Goal: Transaction & Acquisition: Book appointment/travel/reservation

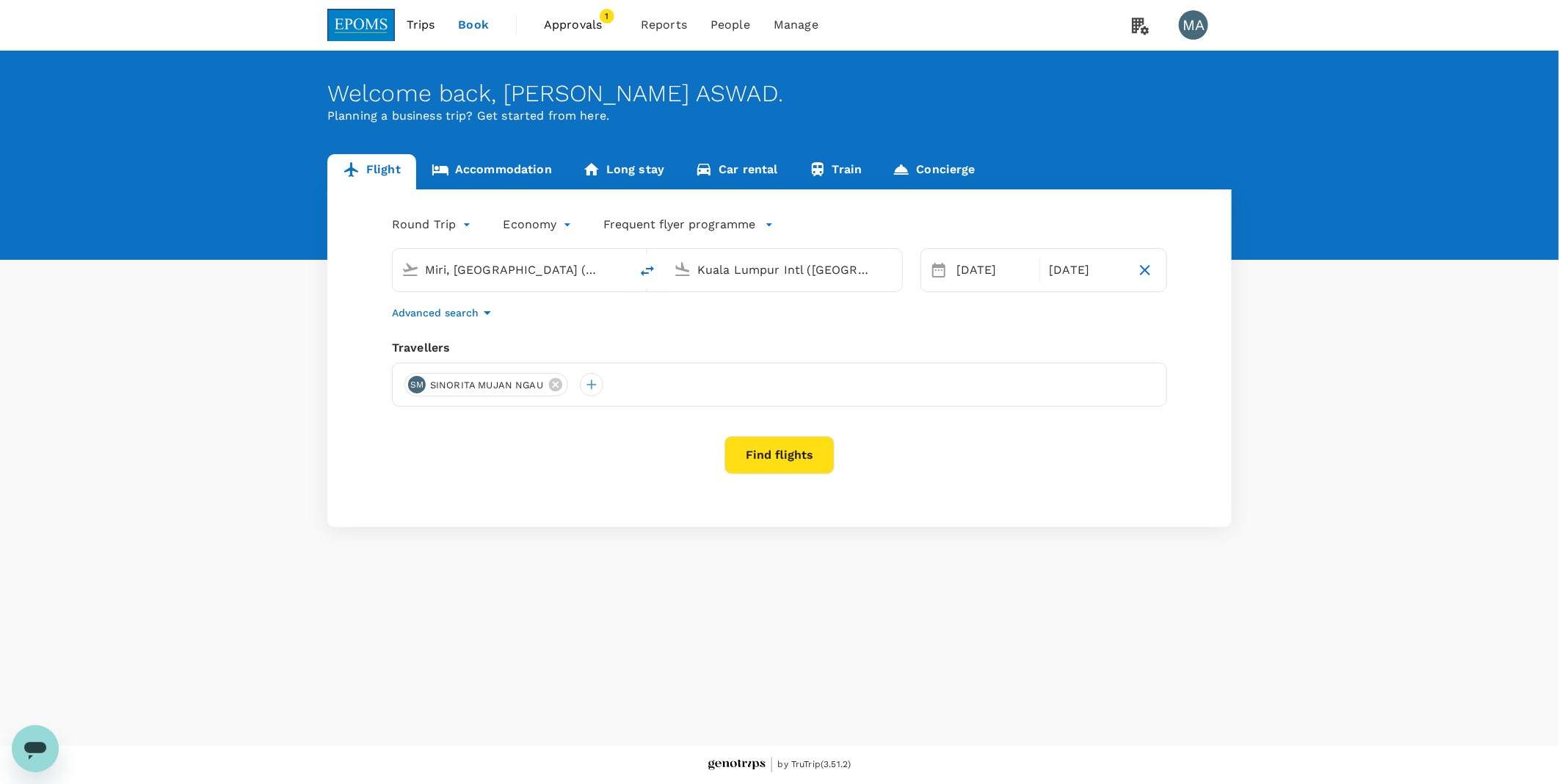
type input "Miri, [GEOGRAPHIC_DATA] (any)"
type input "Kuala Lumpur Intl (KUL)"
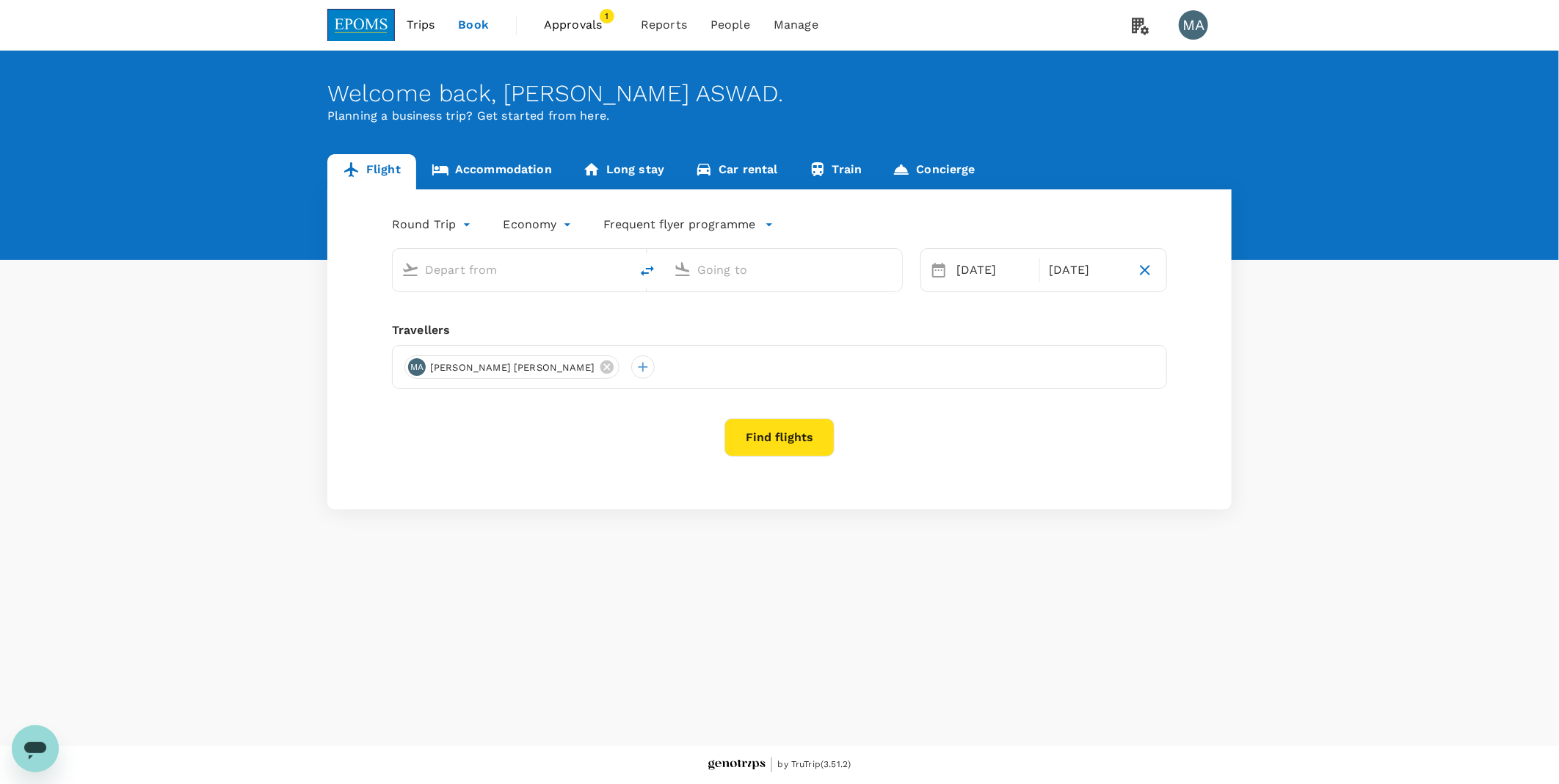
type input "Miri, Malaysia (any)"
type input "Kuala Lumpur Intl (KUL)"
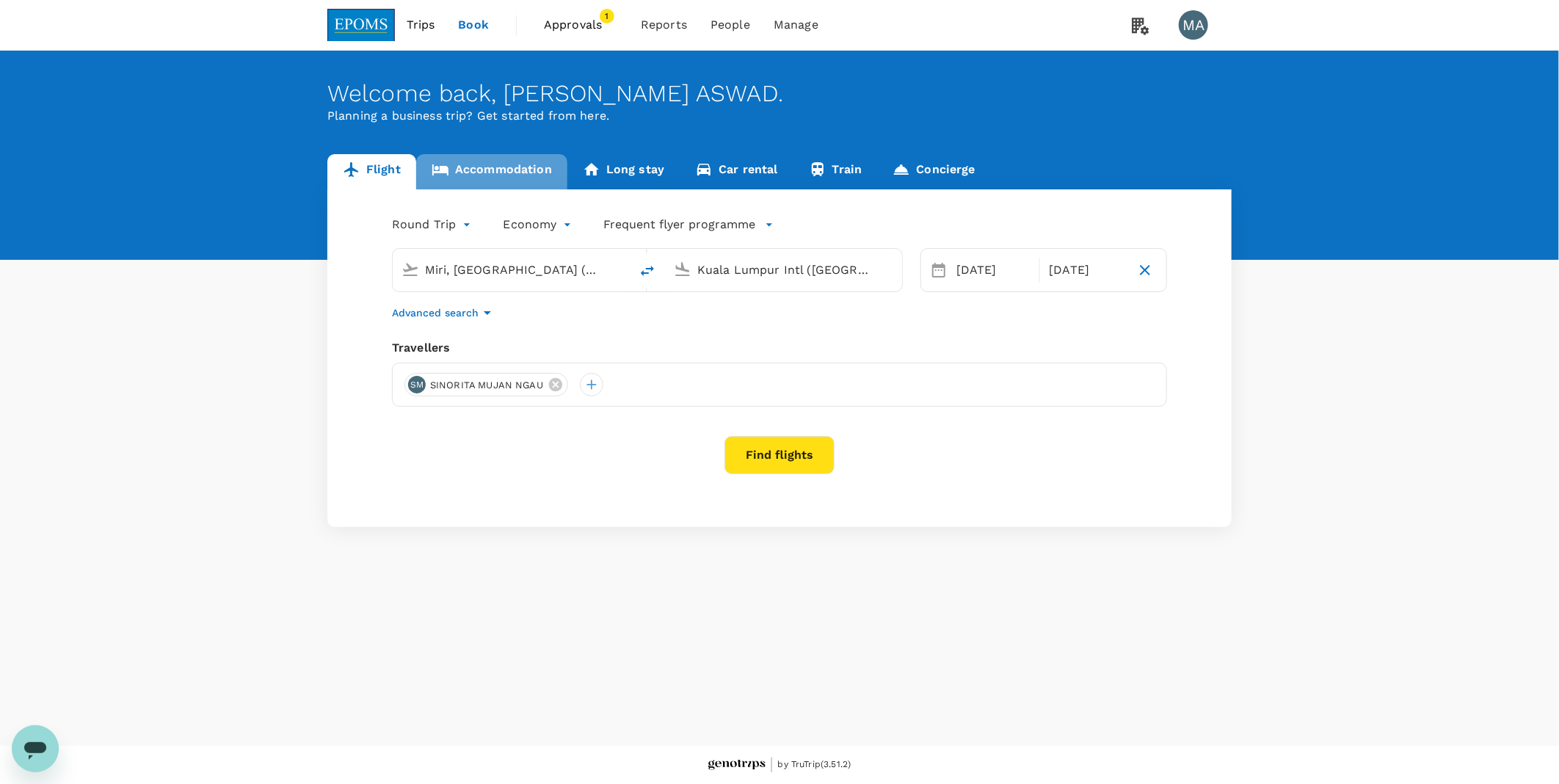
click at [523, 157] on link "Accommodation" at bounding box center [491, 172] width 151 height 35
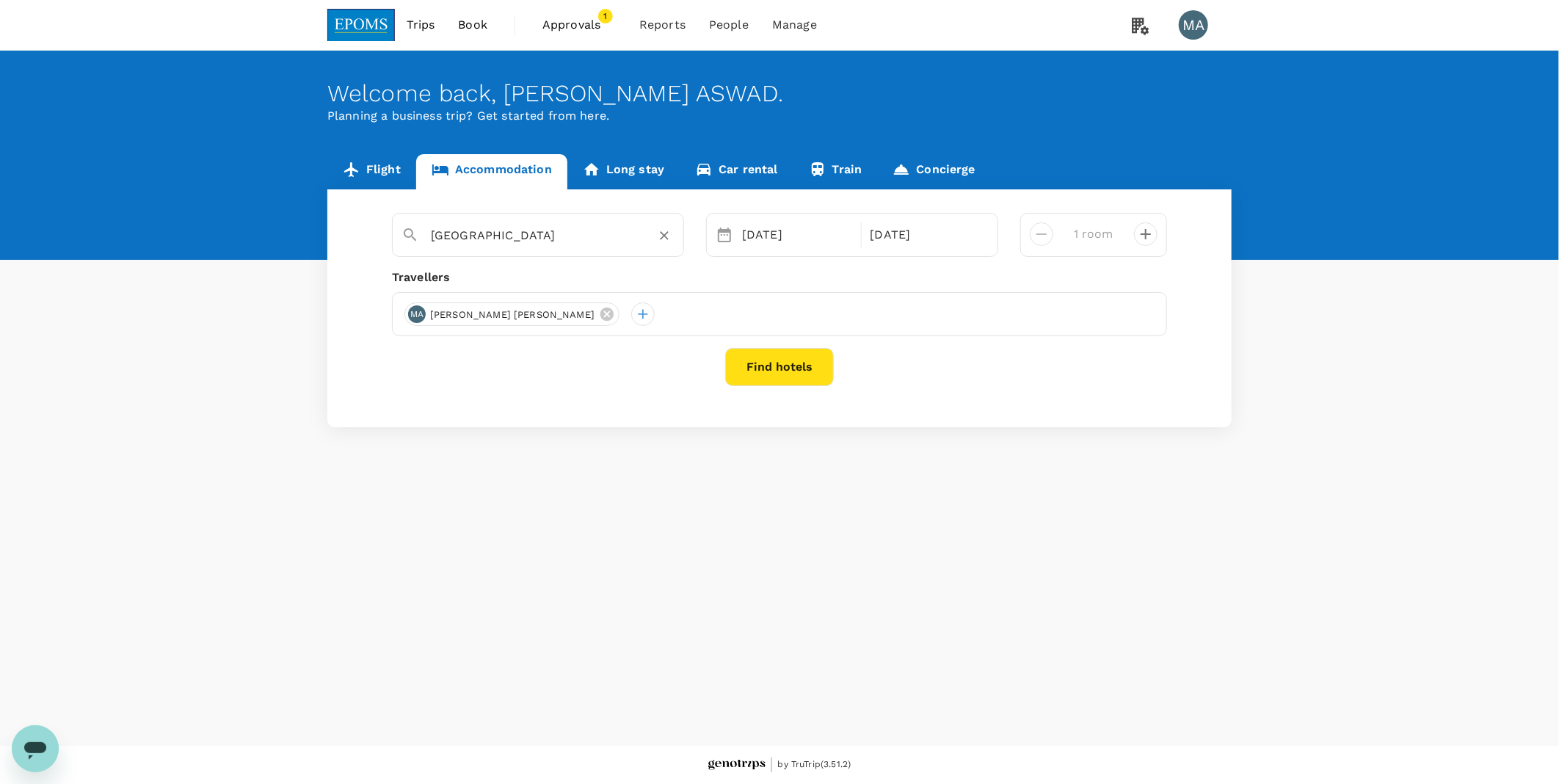
click at [538, 237] on input "Kuala Lumpur" at bounding box center [532, 234] width 203 height 23
click at [538, 236] on input "Kuala Lumpur" at bounding box center [532, 234] width 203 height 23
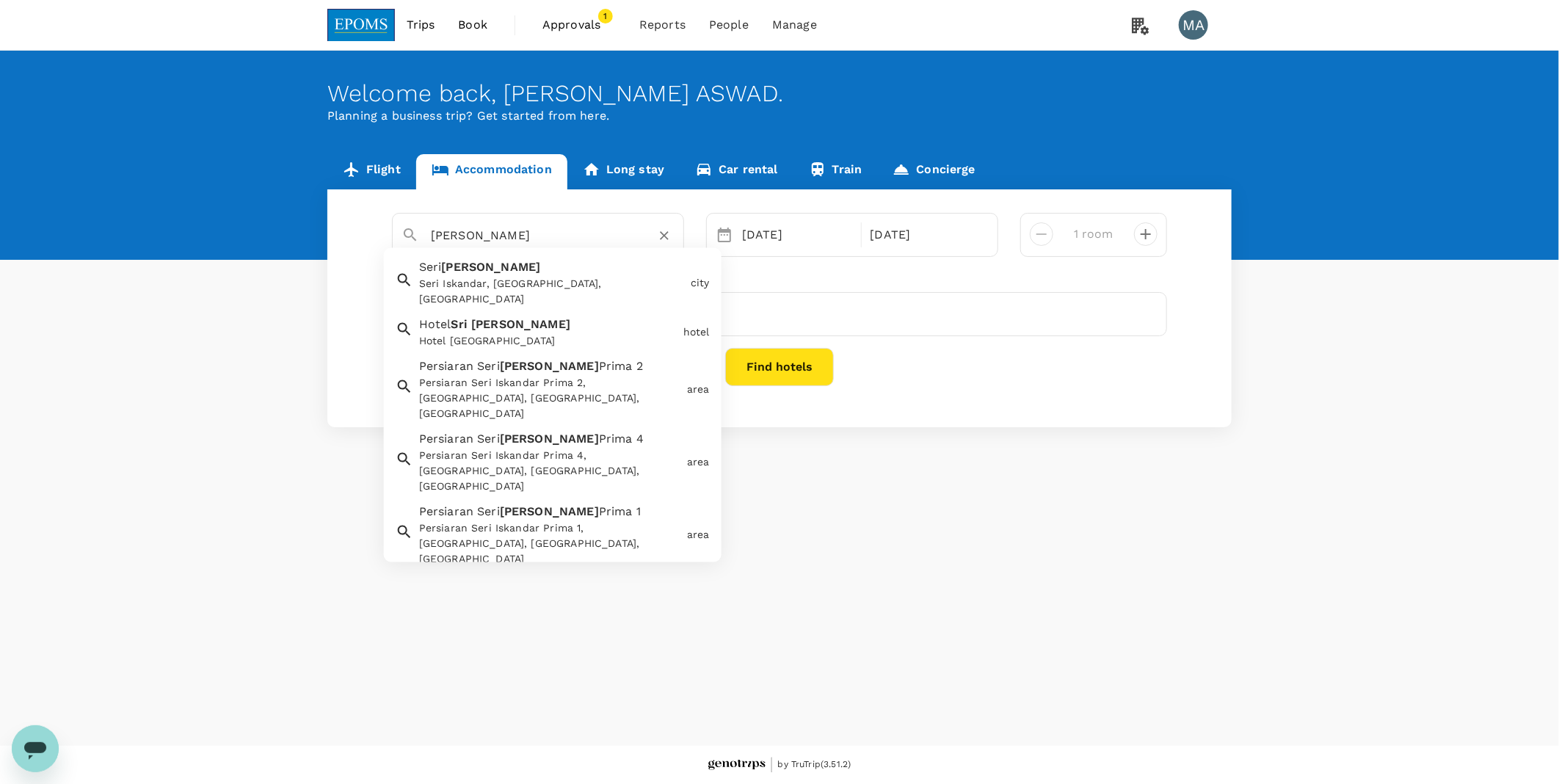
click at [517, 275] on div "Seri Iskandar Seri Iskandar, Perak, Malaysia" at bounding box center [549, 279] width 272 height 54
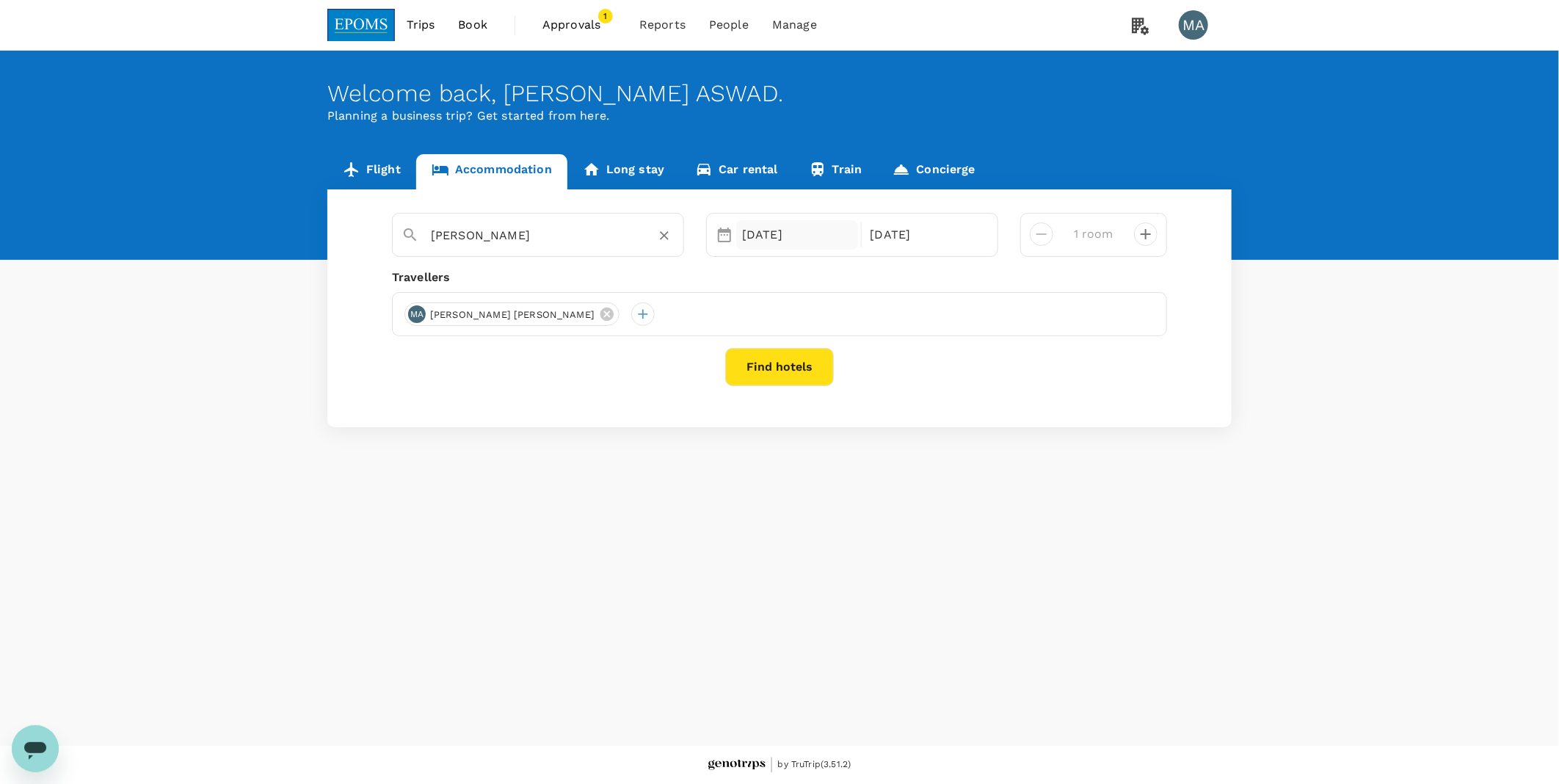
type input "[PERSON_NAME]"
click at [819, 236] on div "16 Sep" at bounding box center [797, 235] width 122 height 29
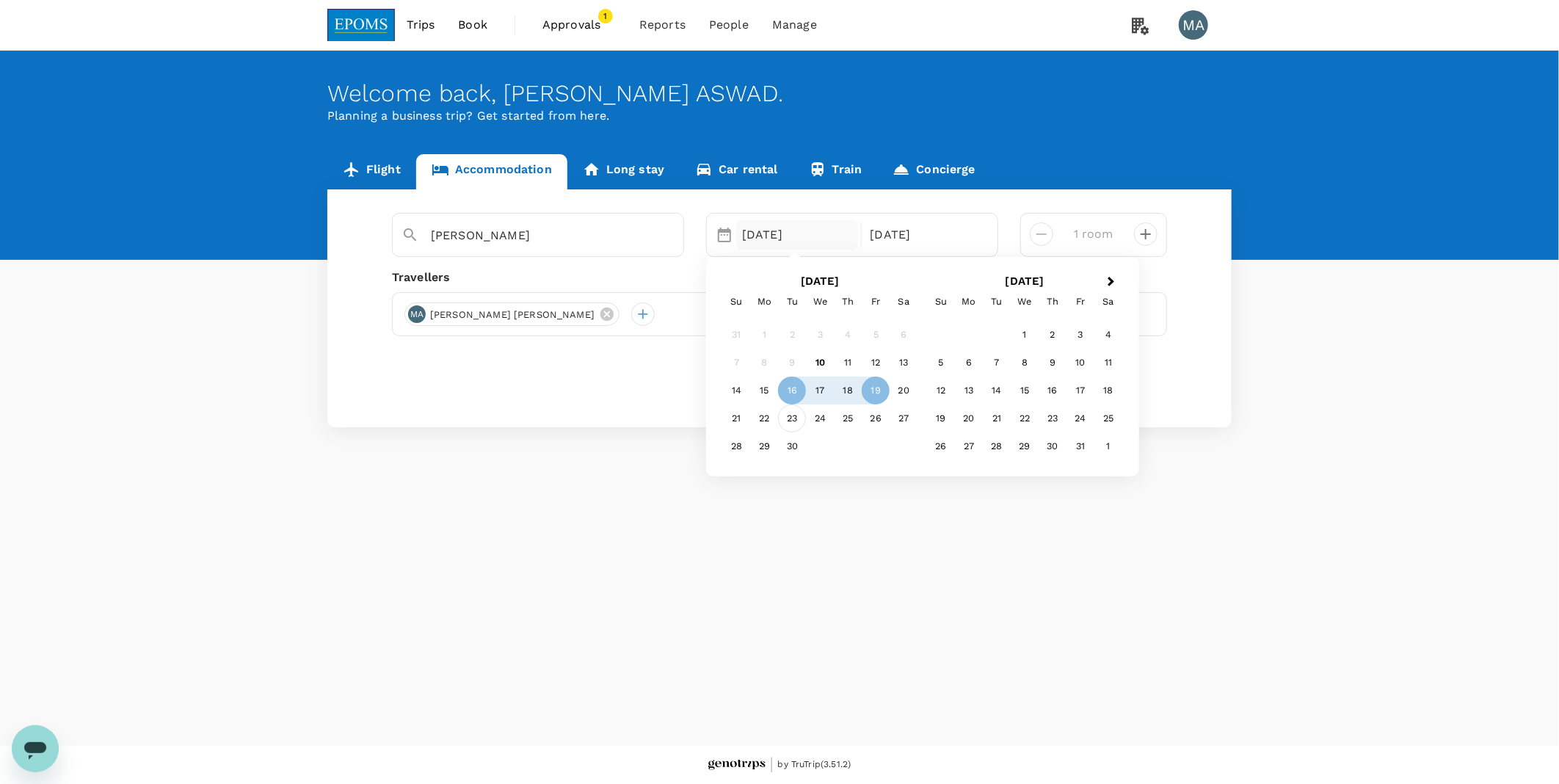
click at [793, 412] on div "23" at bounding box center [792, 418] width 28 height 28
click at [879, 420] on div "26" at bounding box center [876, 418] width 28 height 28
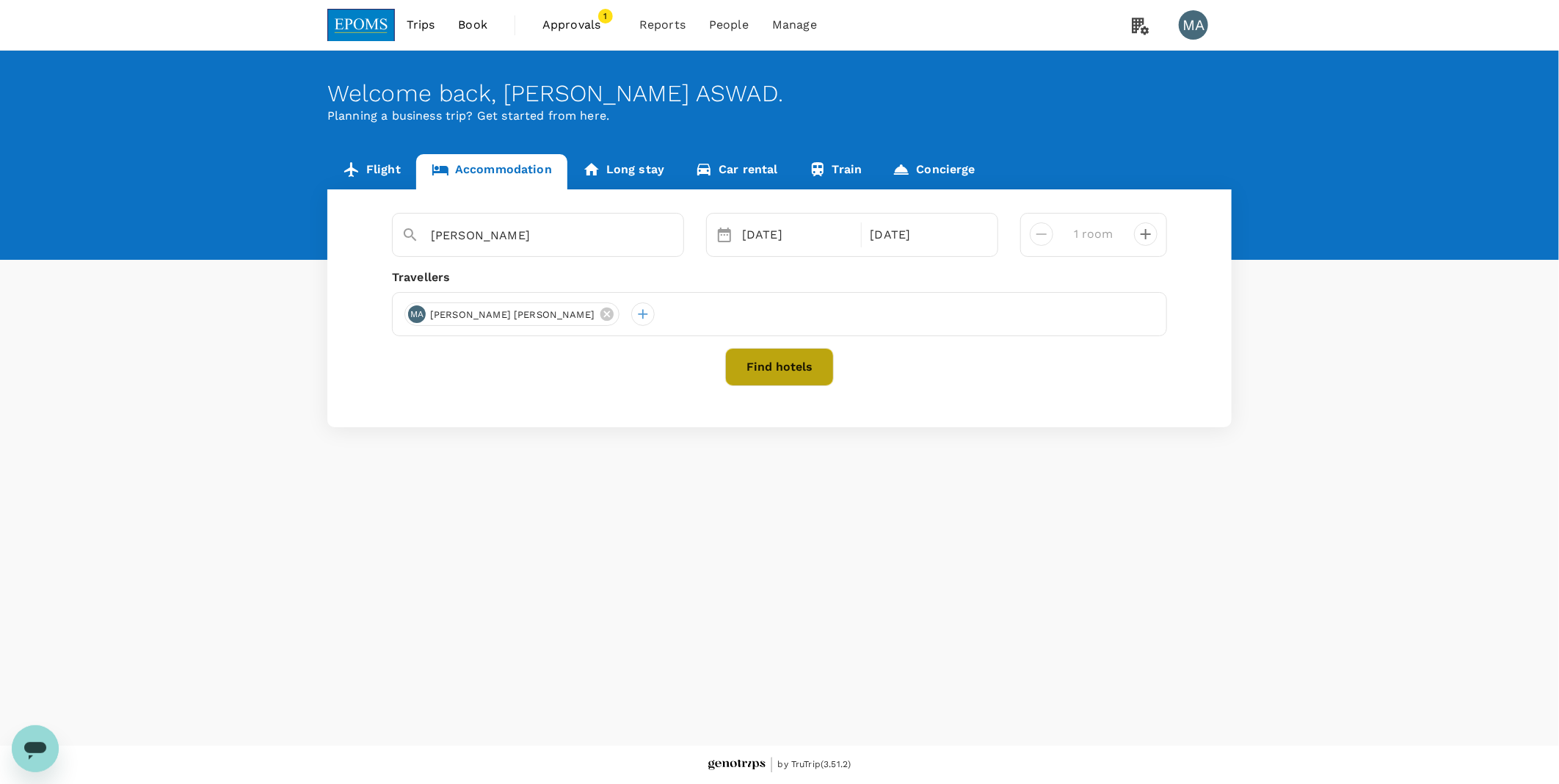
click at [813, 376] on button "Find hotels" at bounding box center [780, 366] width 109 height 38
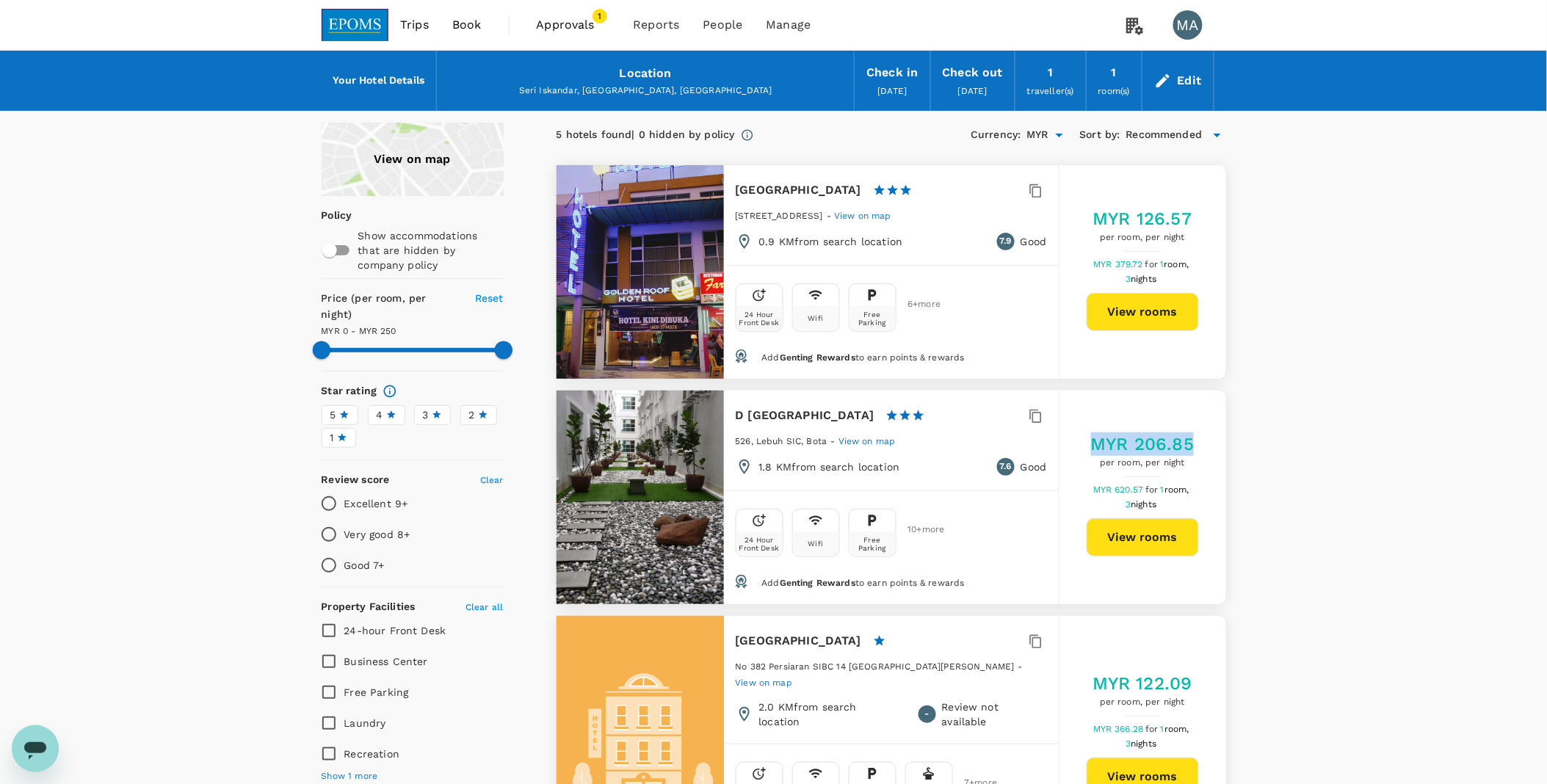
drag, startPoint x: 1095, startPoint y: 436, endPoint x: 1219, endPoint y: 439, distance: 124.0
click at [1219, 439] on div "MYR 206.85 per room, per night MYR 620.57 for 1 room, 3 nights View rooms" at bounding box center [1143, 497] width 167 height 130
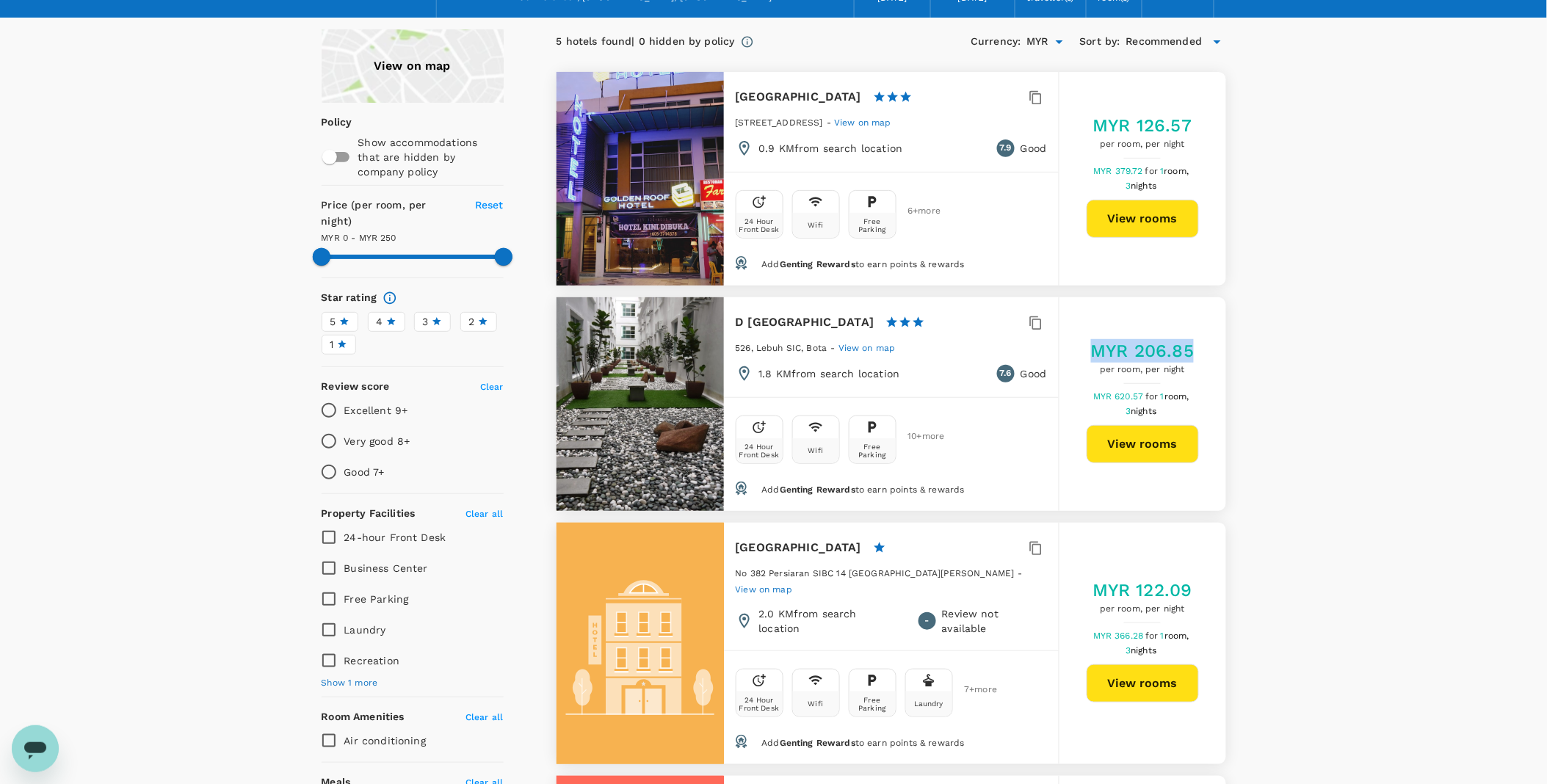
scroll to position [245, 0]
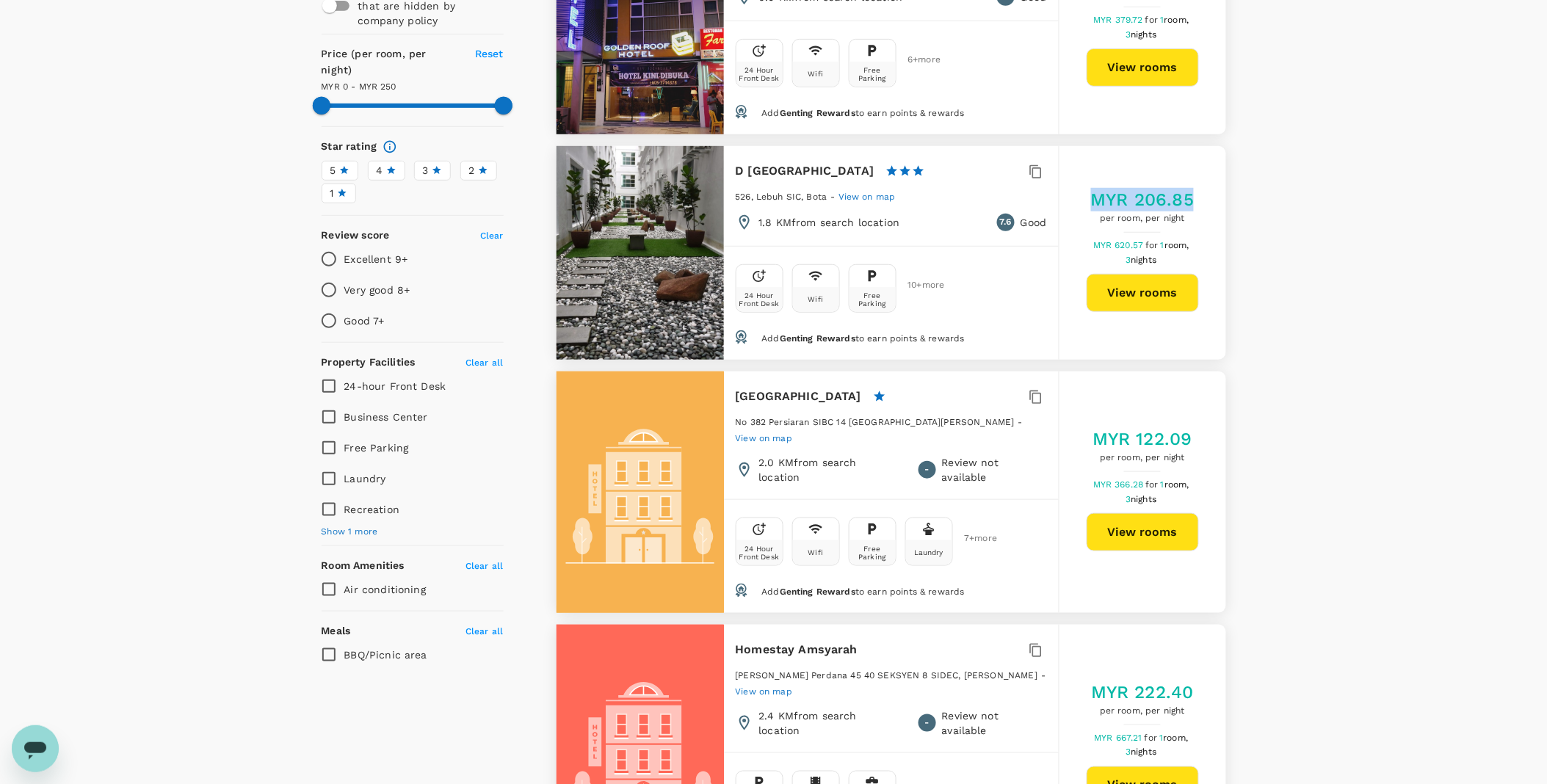
click at [1134, 290] on button "View rooms" at bounding box center [1143, 293] width 113 height 38
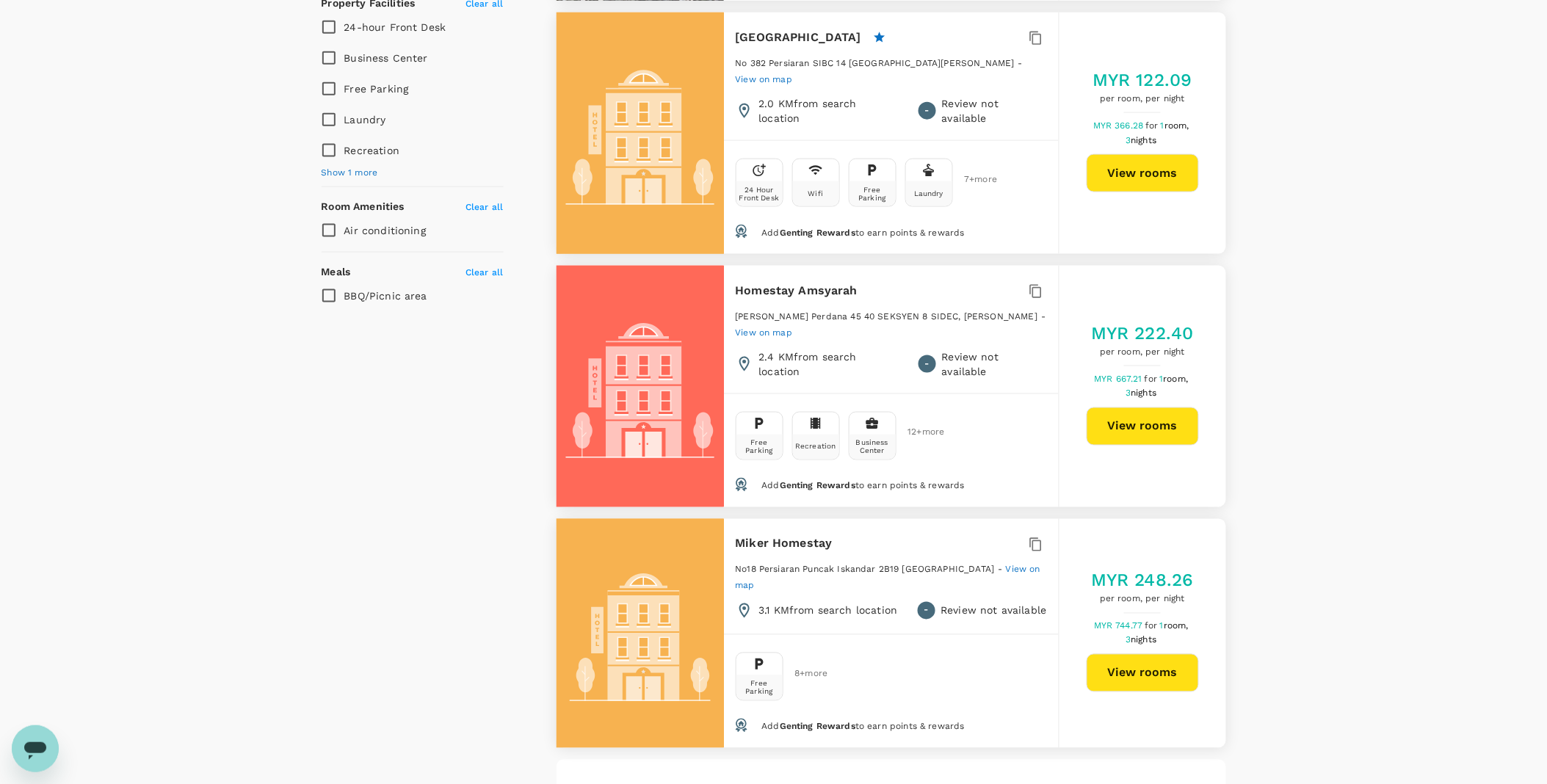
scroll to position [652, 0]
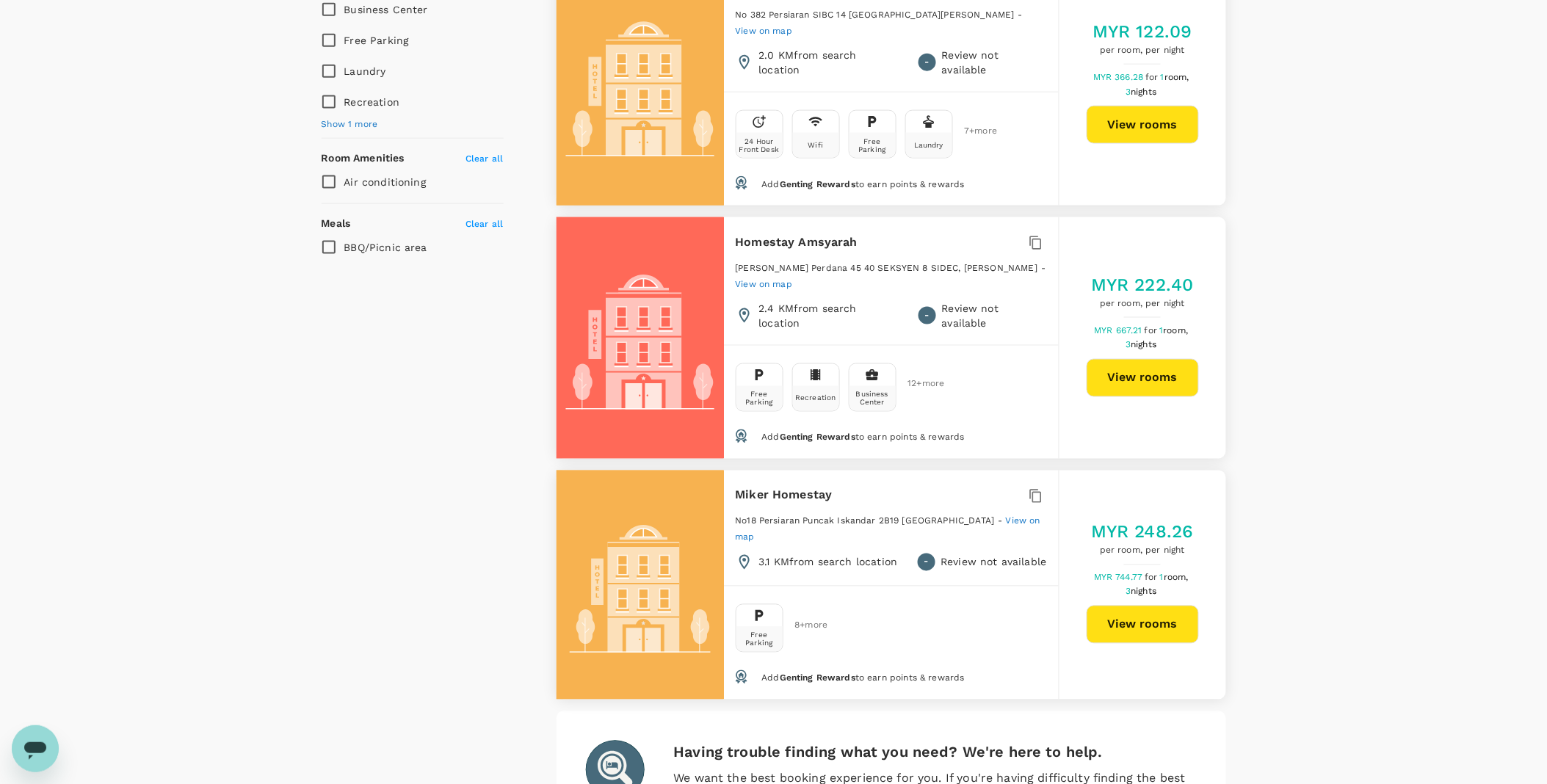
type input "250"
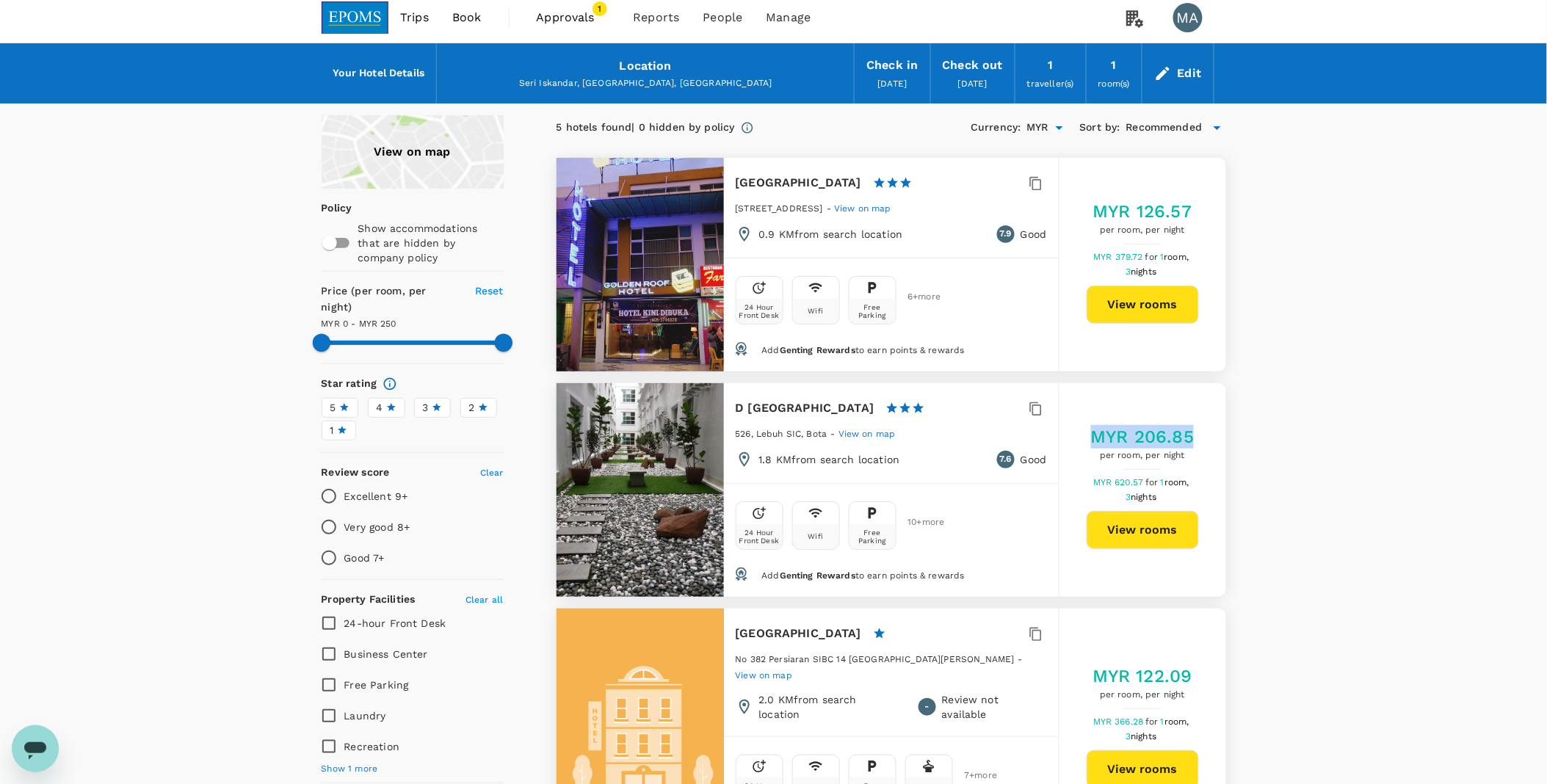
scroll to position [0, 0]
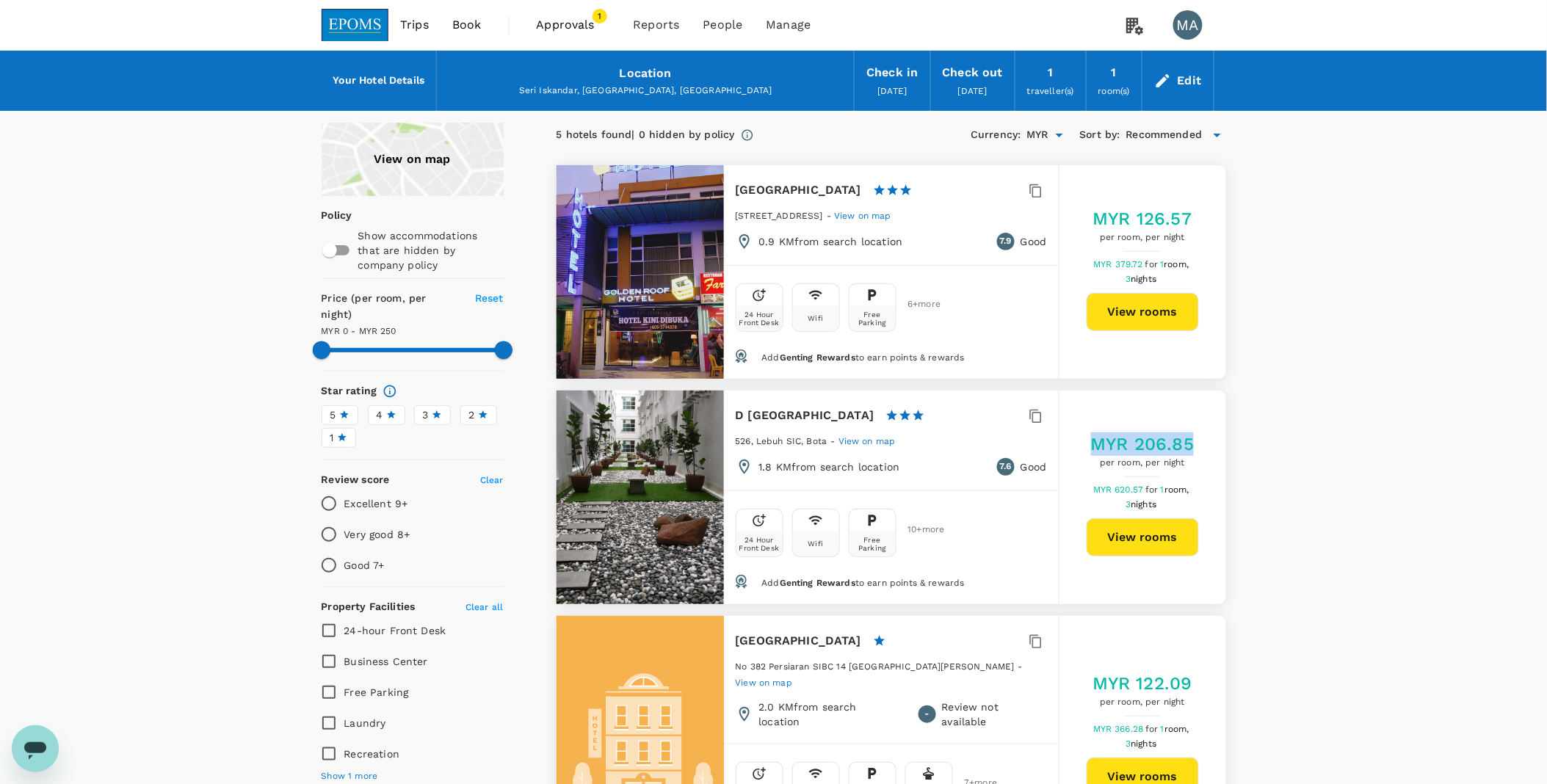
click at [1170, 538] on button "View rooms" at bounding box center [1143, 537] width 113 height 38
click at [1177, 84] on div "Edit" at bounding box center [1178, 81] width 71 height 51
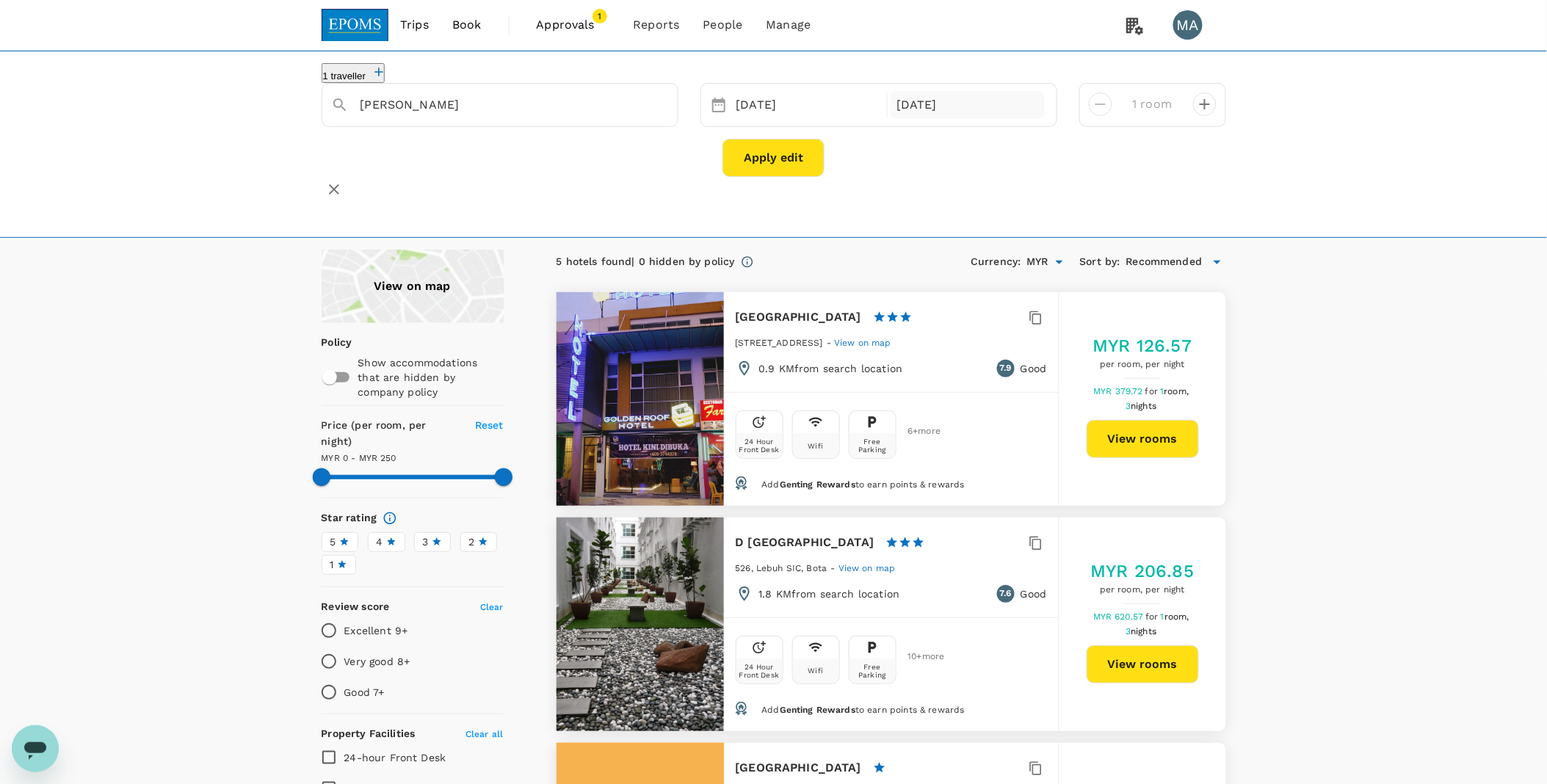
click at [942, 119] on div "26 Sep" at bounding box center [968, 105] width 155 height 29
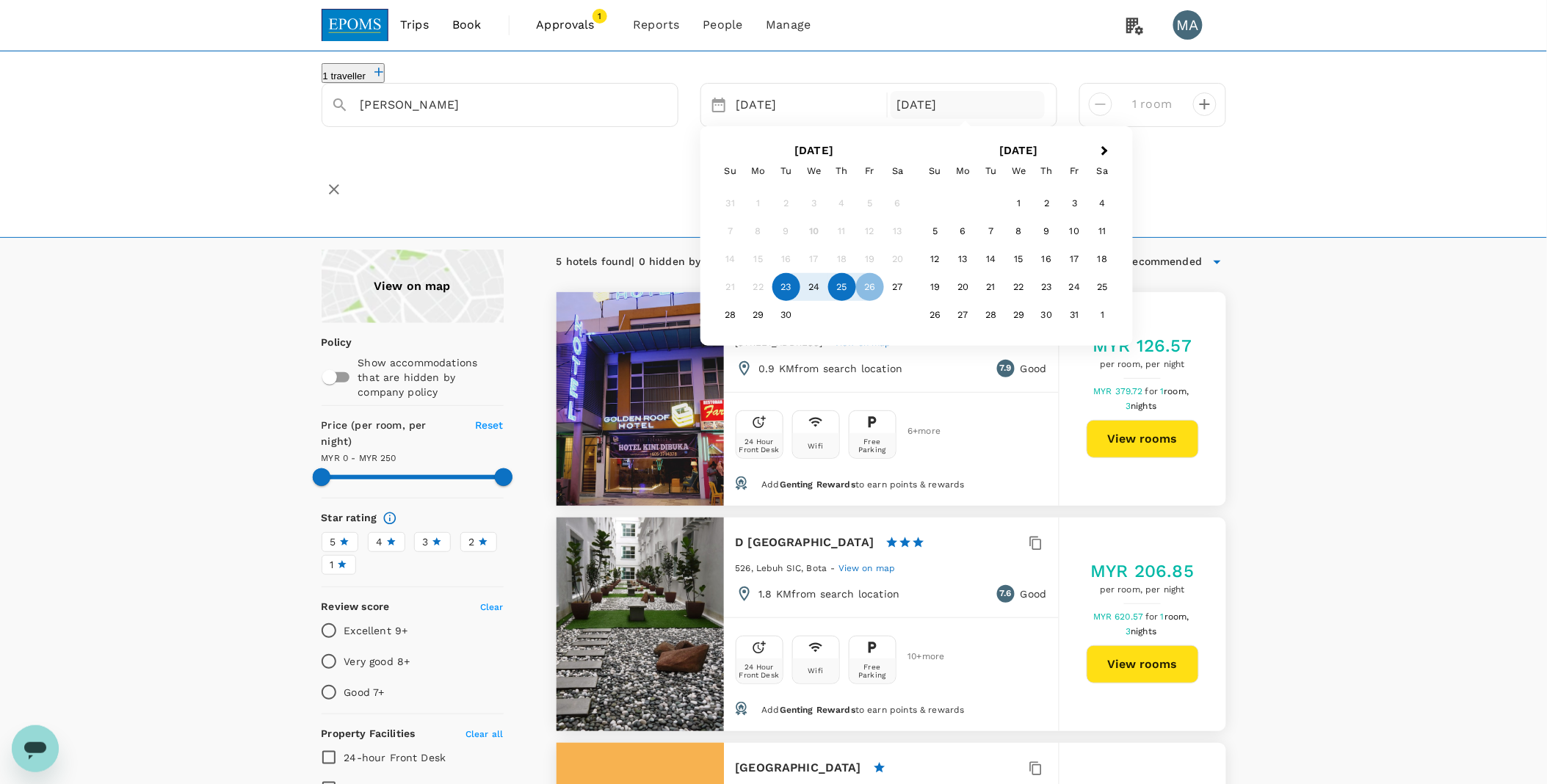
click at [844, 301] on div "25" at bounding box center [843, 287] width 28 height 28
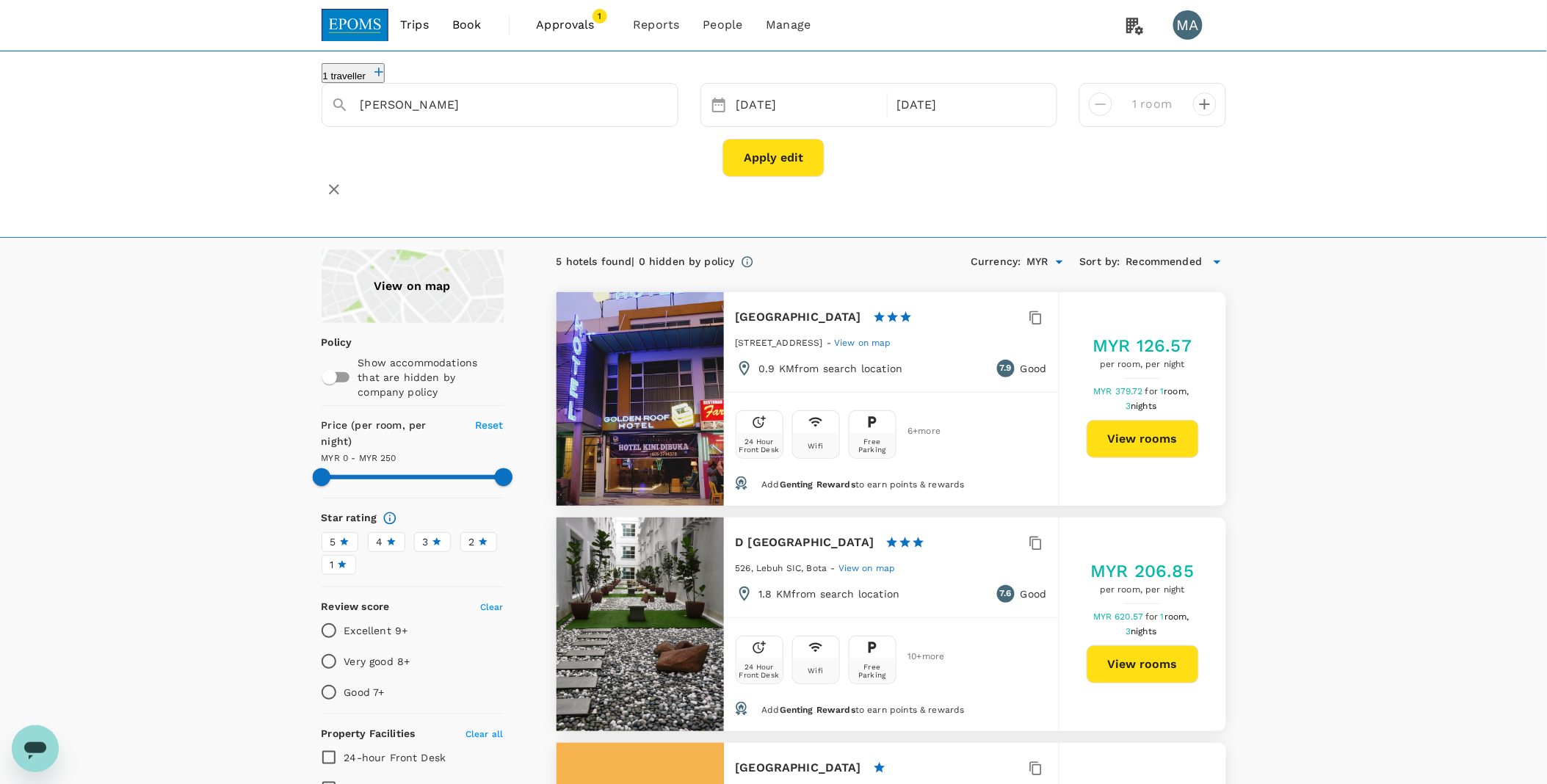
click at [778, 172] on button "Apply edit" at bounding box center [773, 158] width 102 height 38
type input "[PERSON_NAME]"
click at [979, 120] on div "25 Sep" at bounding box center [968, 105] width 155 height 29
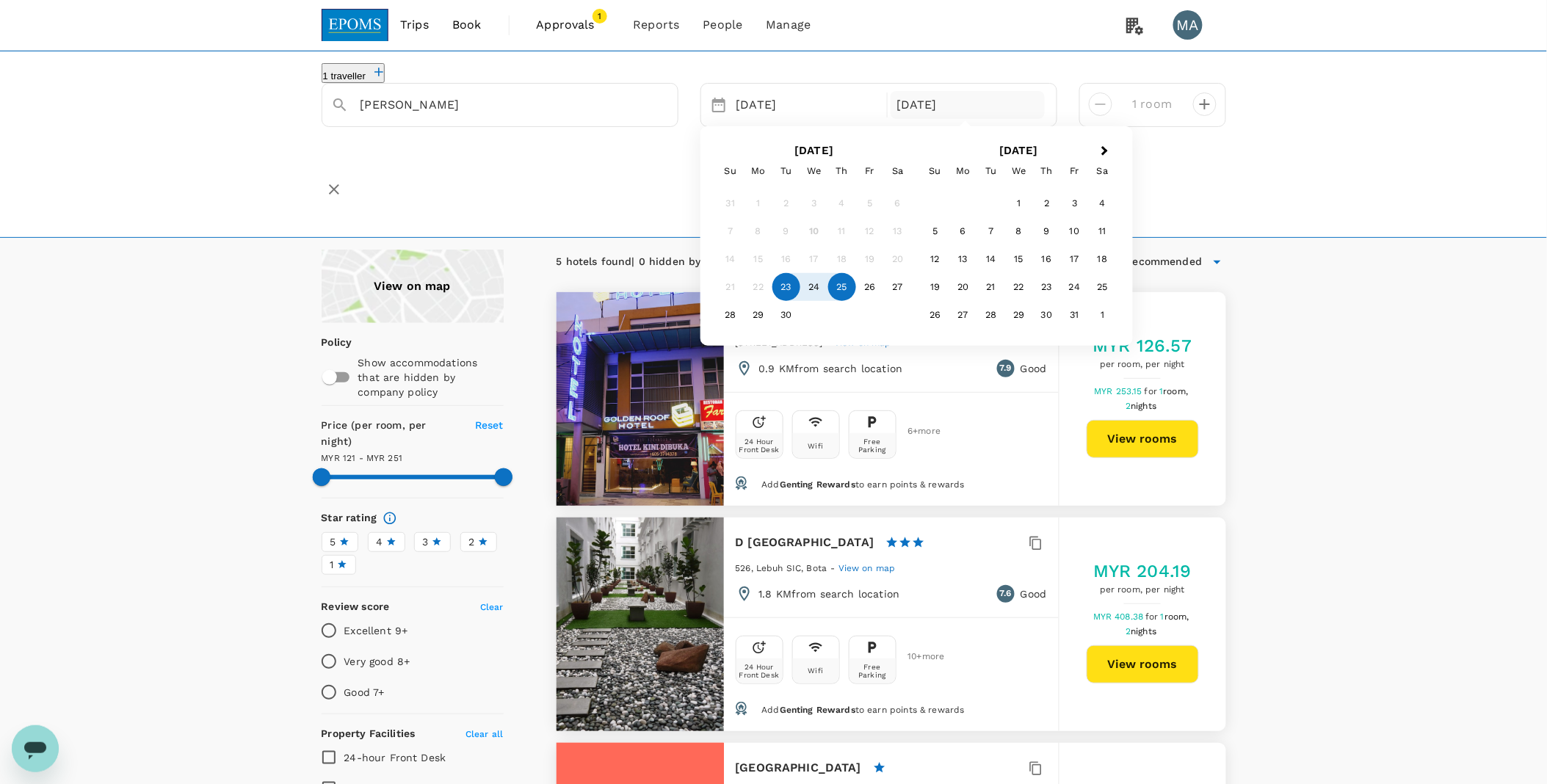
click at [1260, 184] on div "1 traveller Seri Iskandar 23 Sep 25 Sep Next Month September 2025 Su Mo Tu We T…" at bounding box center [774, 144] width 1547 height 187
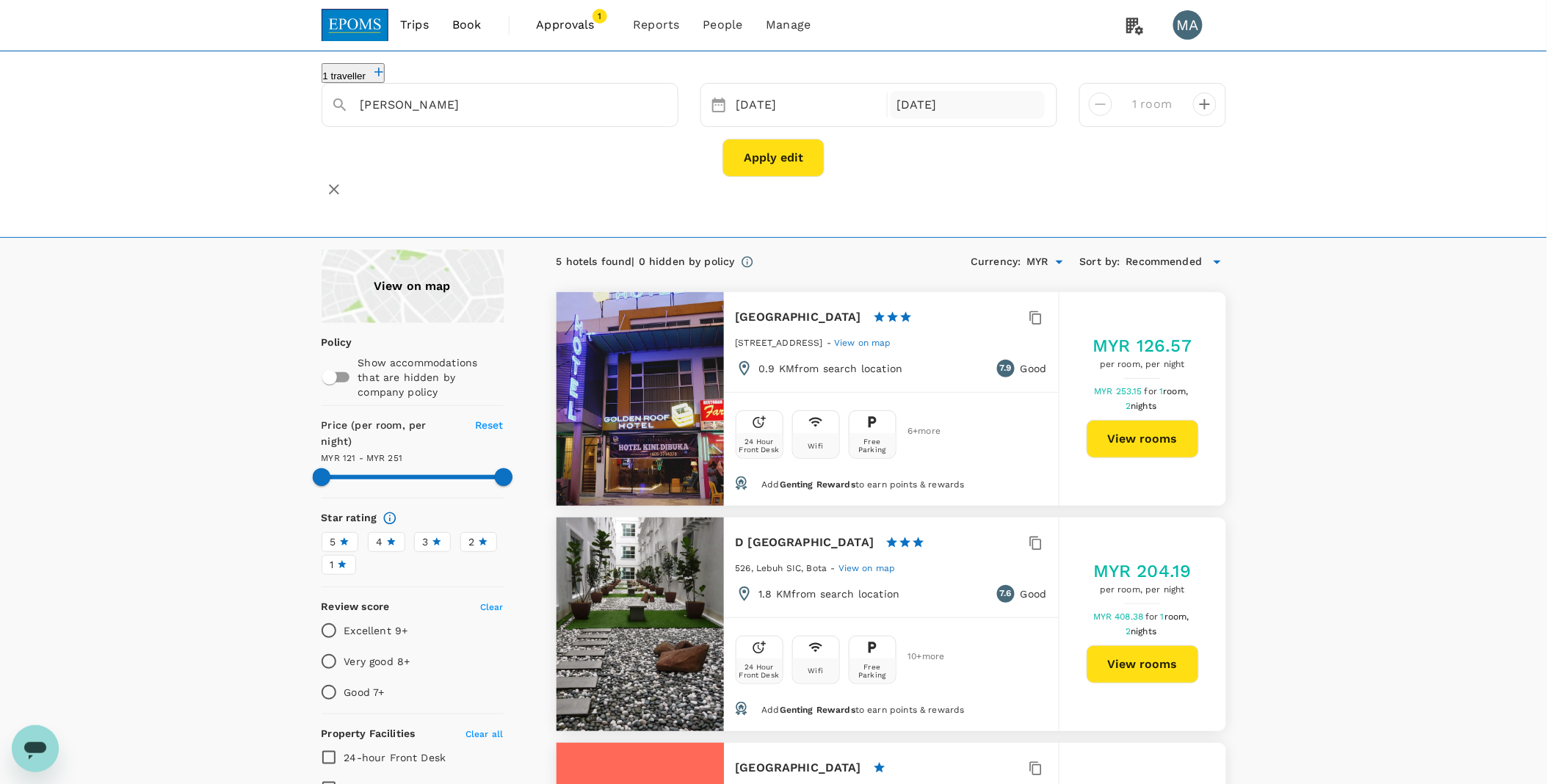
click at [936, 107] on div "25 Sep" at bounding box center [968, 105] width 155 height 29
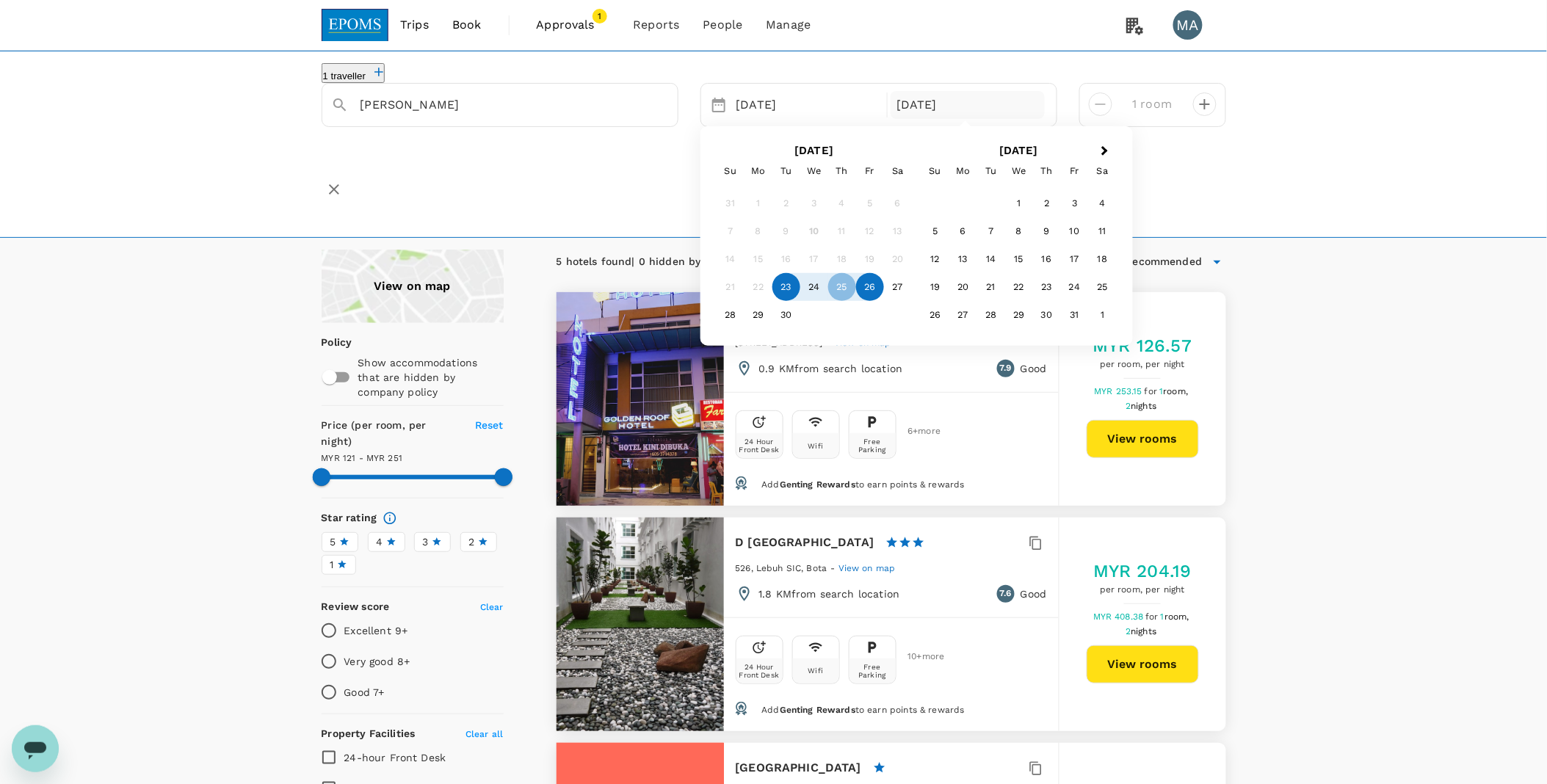
click at [864, 298] on div "26" at bounding box center [871, 287] width 28 height 28
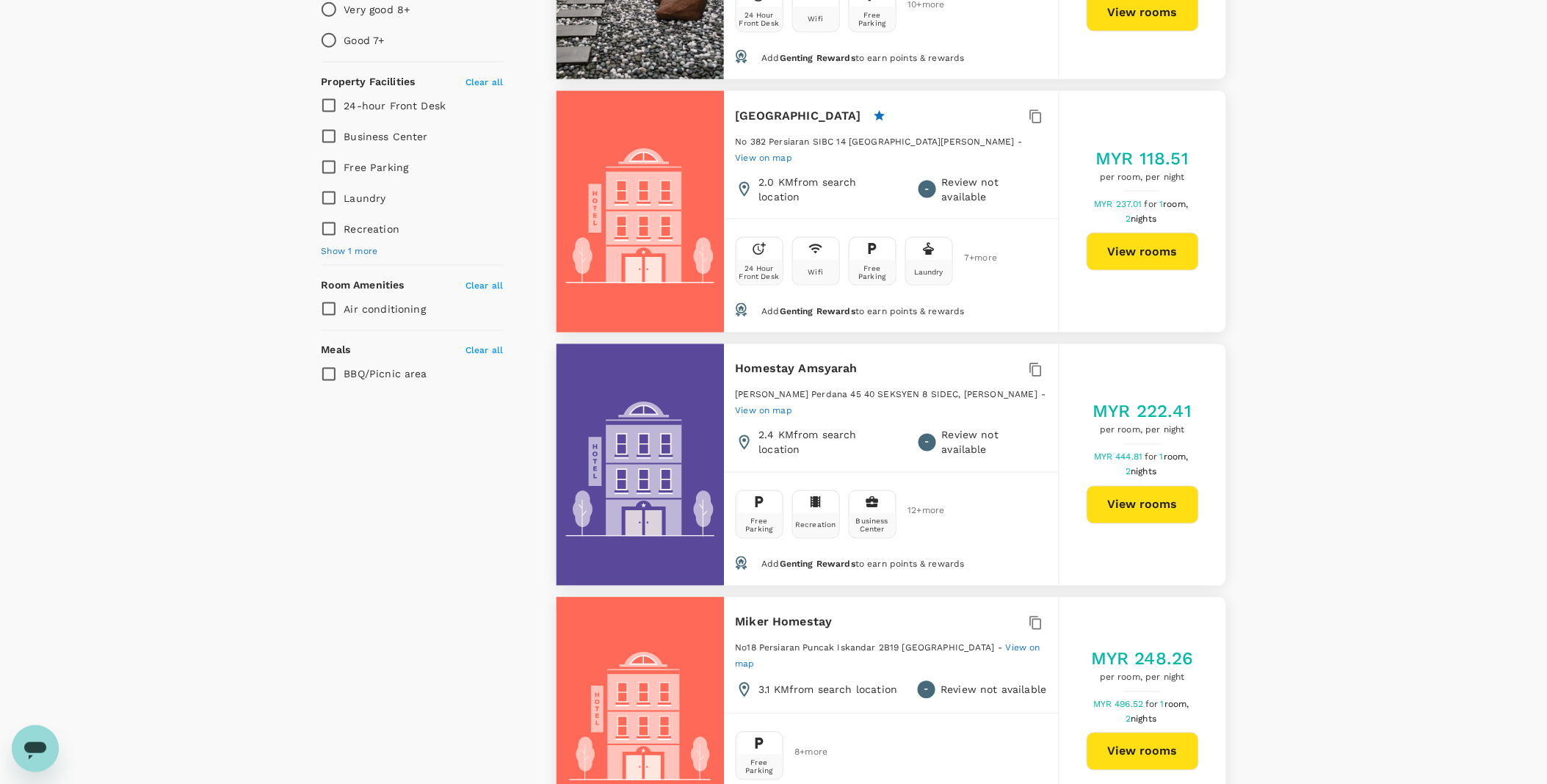
scroll to position [973, 0]
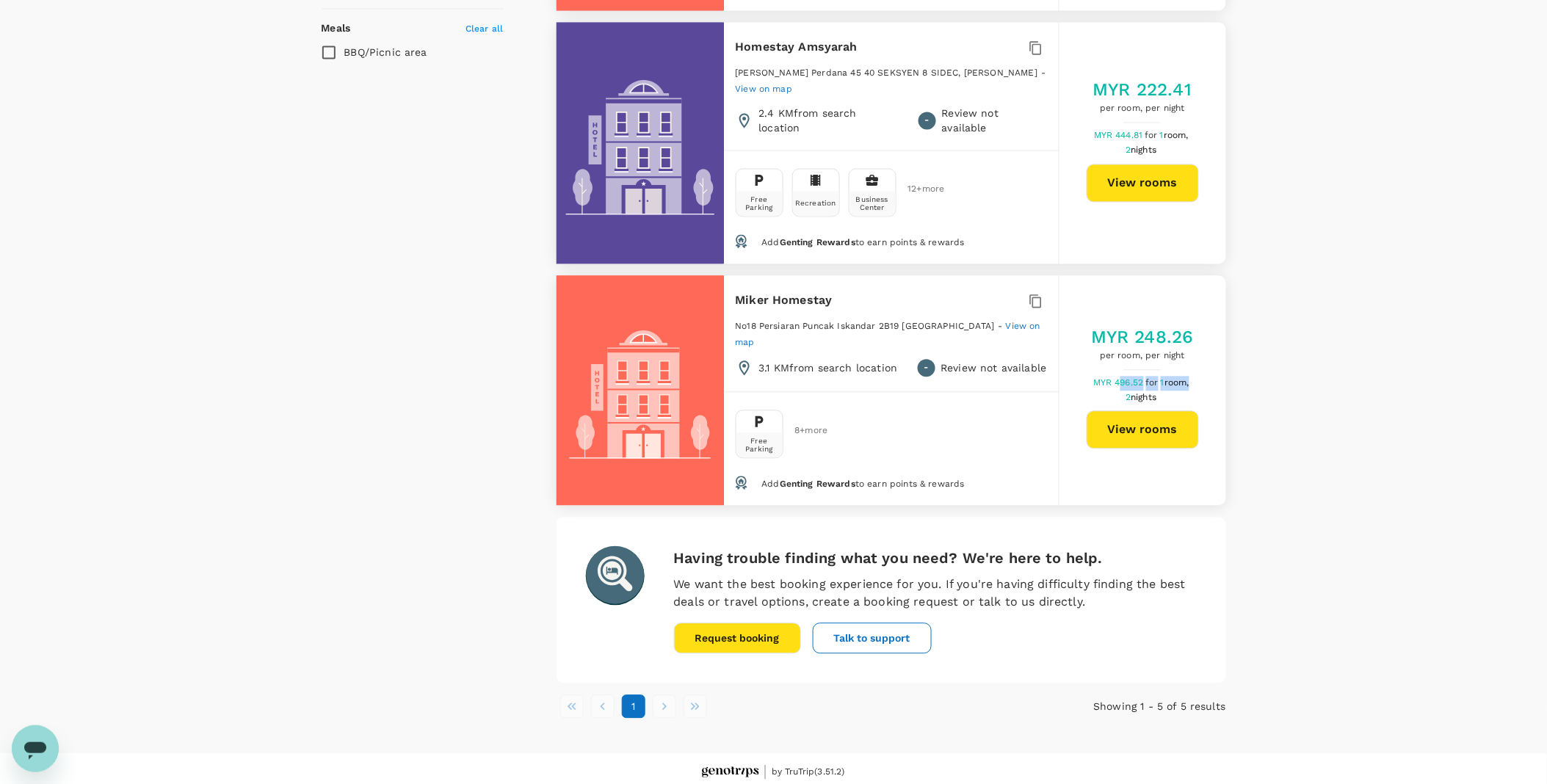
drag, startPoint x: 1118, startPoint y: 374, endPoint x: 1197, endPoint y: 383, distance: 79.5
click at [1197, 383] on div "MYR 496.52 for 1 room, 2 nights" at bounding box center [1142, 391] width 134 height 29
drag, startPoint x: 1197, startPoint y: 383, endPoint x: 1304, endPoint y: 395, distance: 107.7
click at [1304, 395] on div "View on map Policy Show accommodations that are hidden by company policy Price …" at bounding box center [774, 3] width 1547 height 1454
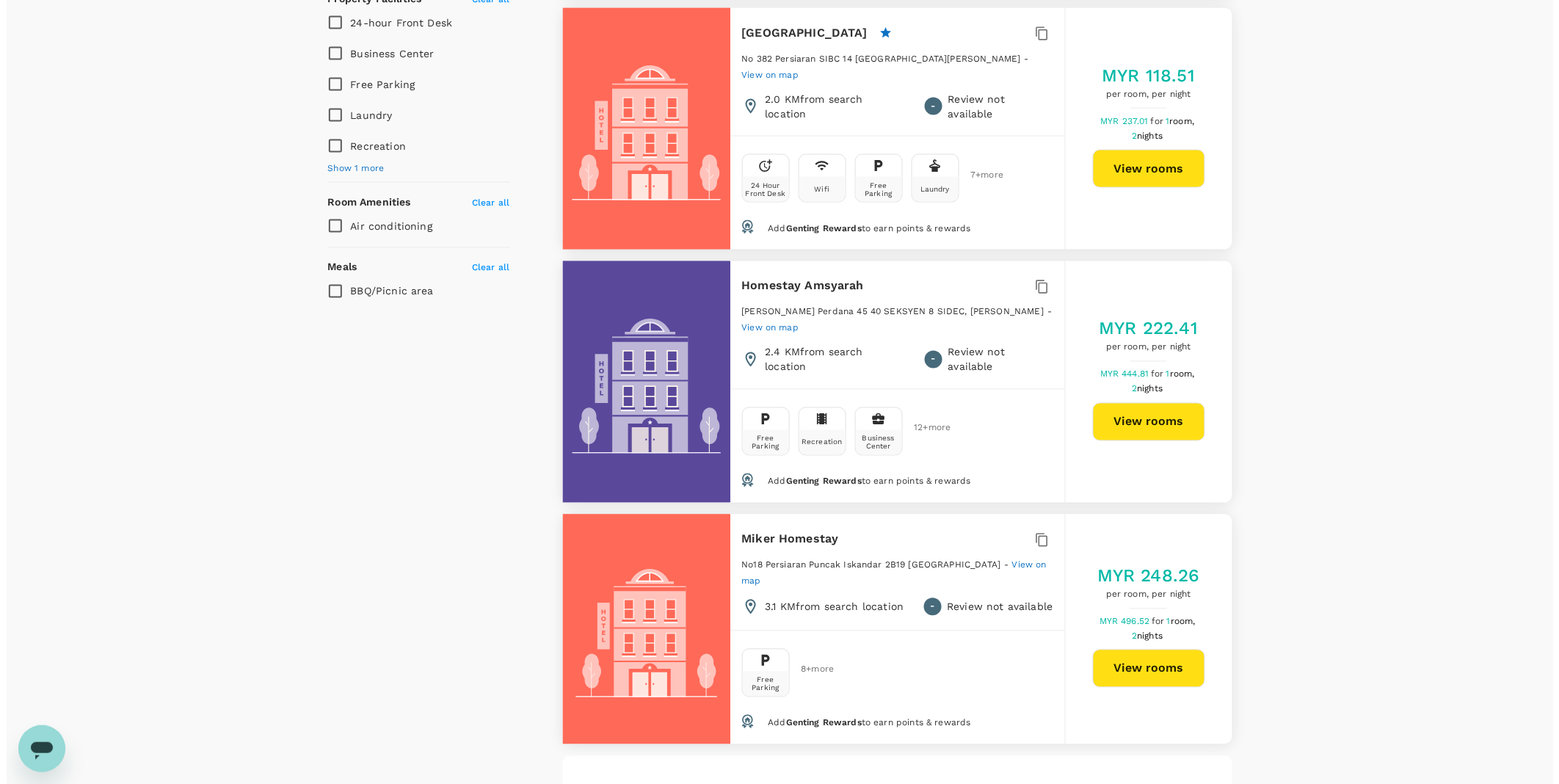
scroll to position [729, 0]
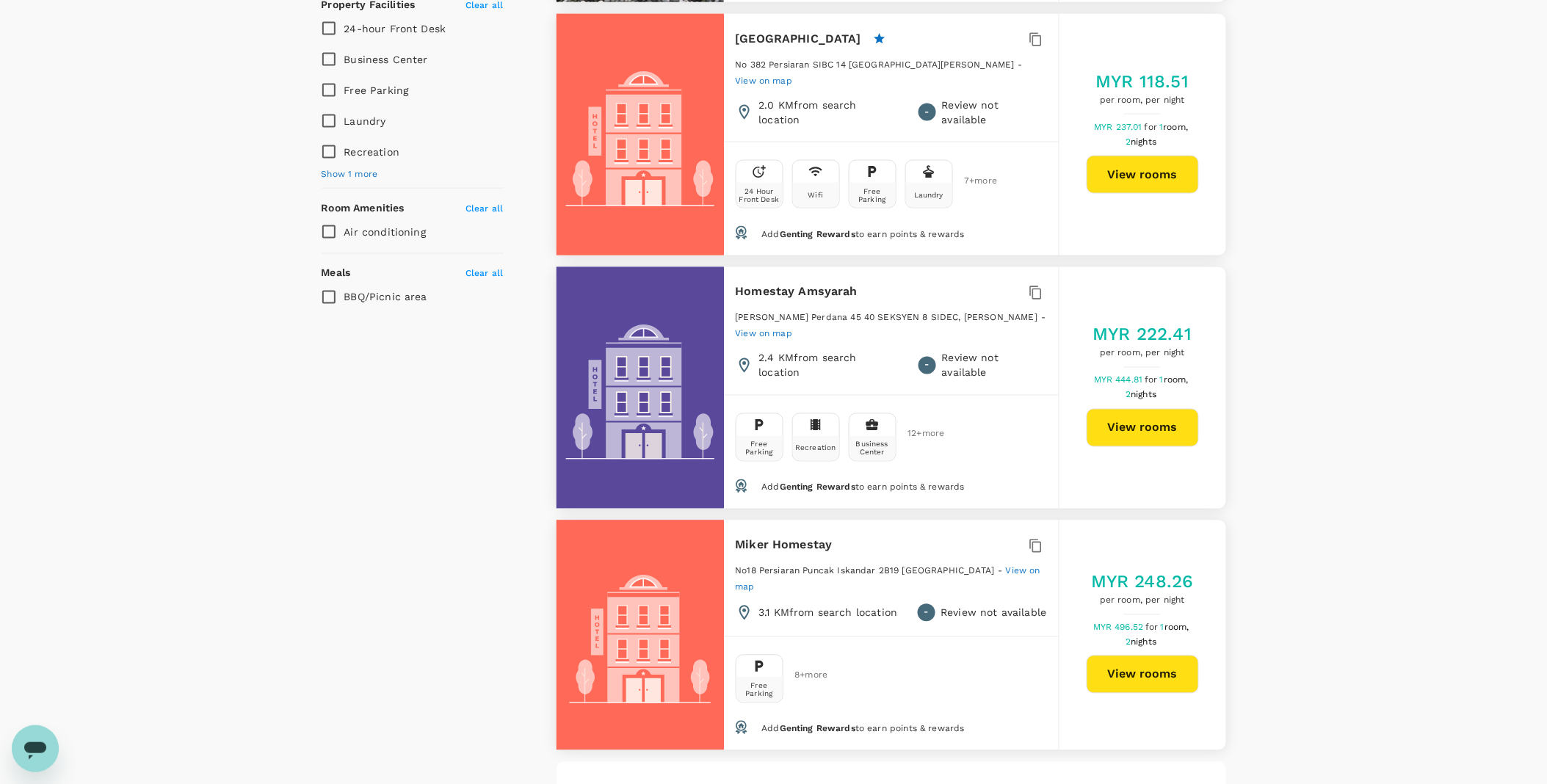
type input "250.34"
